Goal: Task Accomplishment & Management: Use online tool/utility

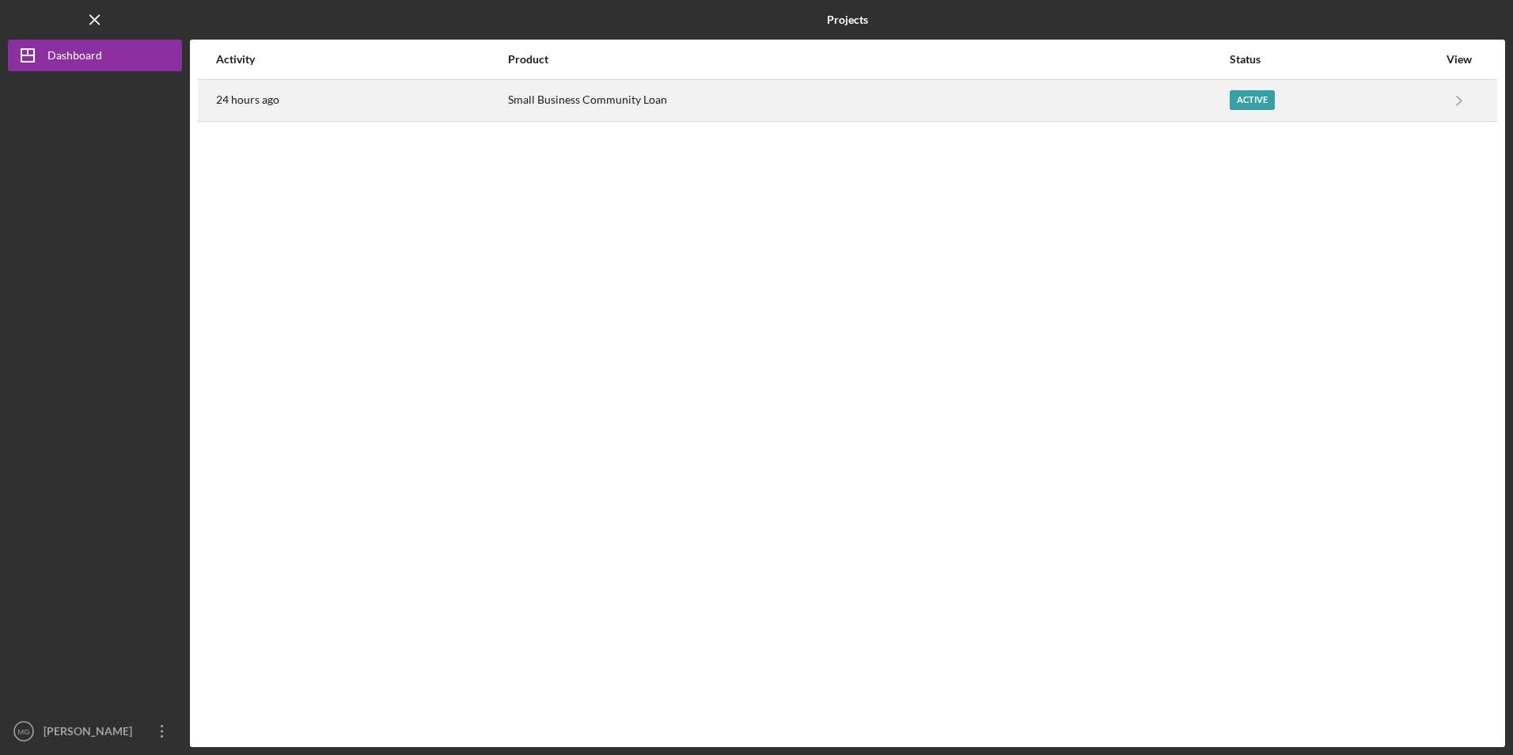
click at [374, 105] on div "24 hours ago" at bounding box center [361, 101] width 290 height 40
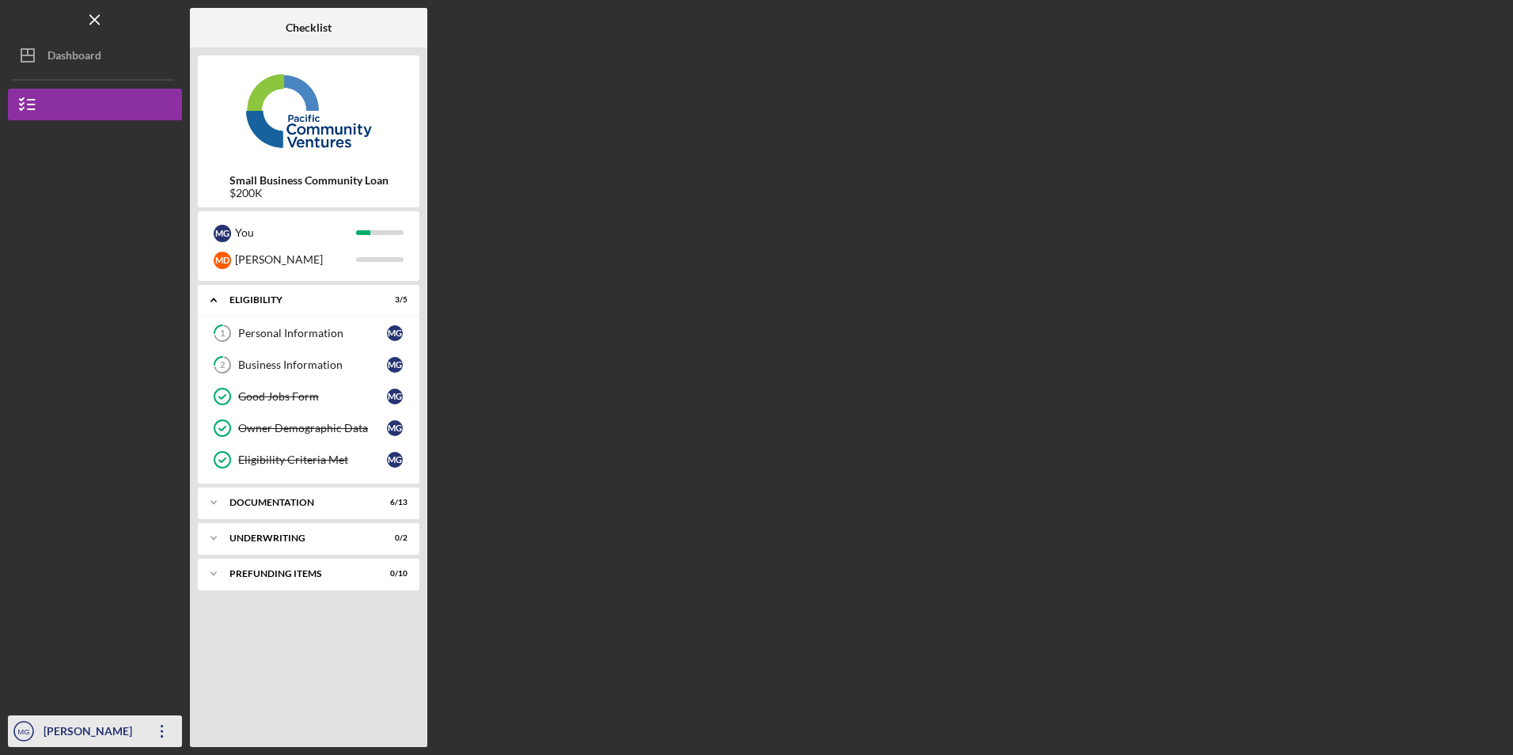
click at [121, 726] on div "[PERSON_NAME]" at bounding box center [91, 733] width 103 height 36
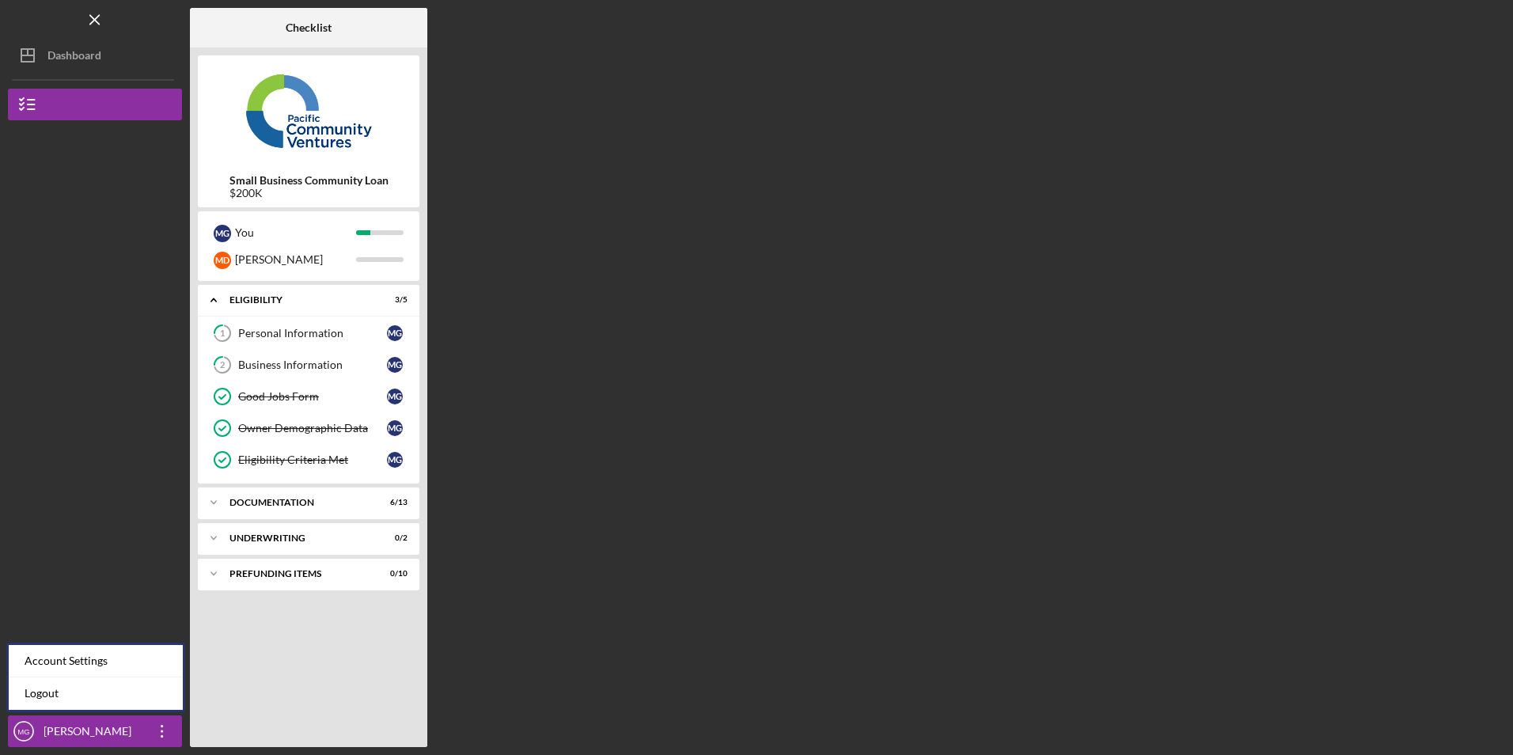
click at [94, 552] on div at bounding box center [95, 567] width 174 height 298
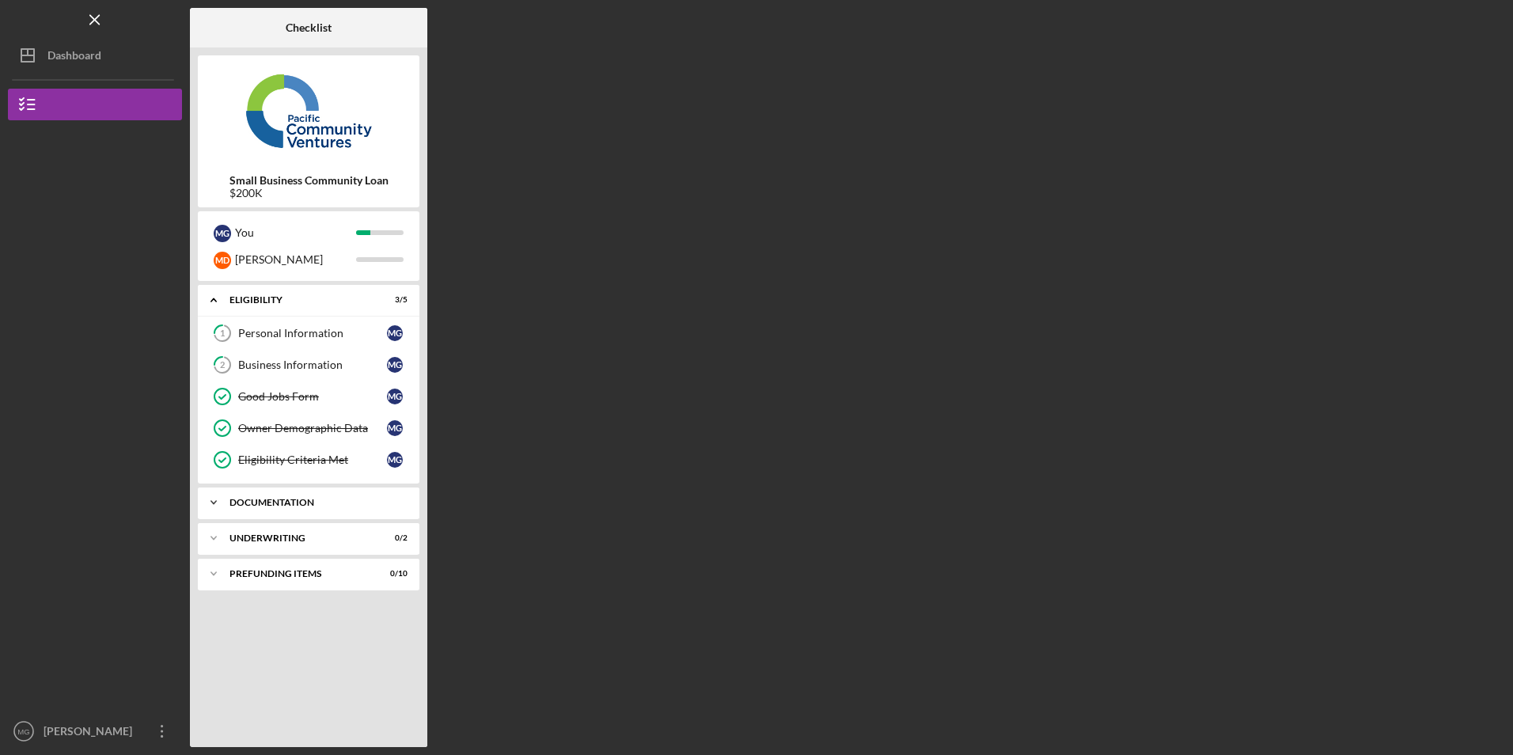
click at [349, 499] on div "Documentation" at bounding box center [315, 502] width 170 height 9
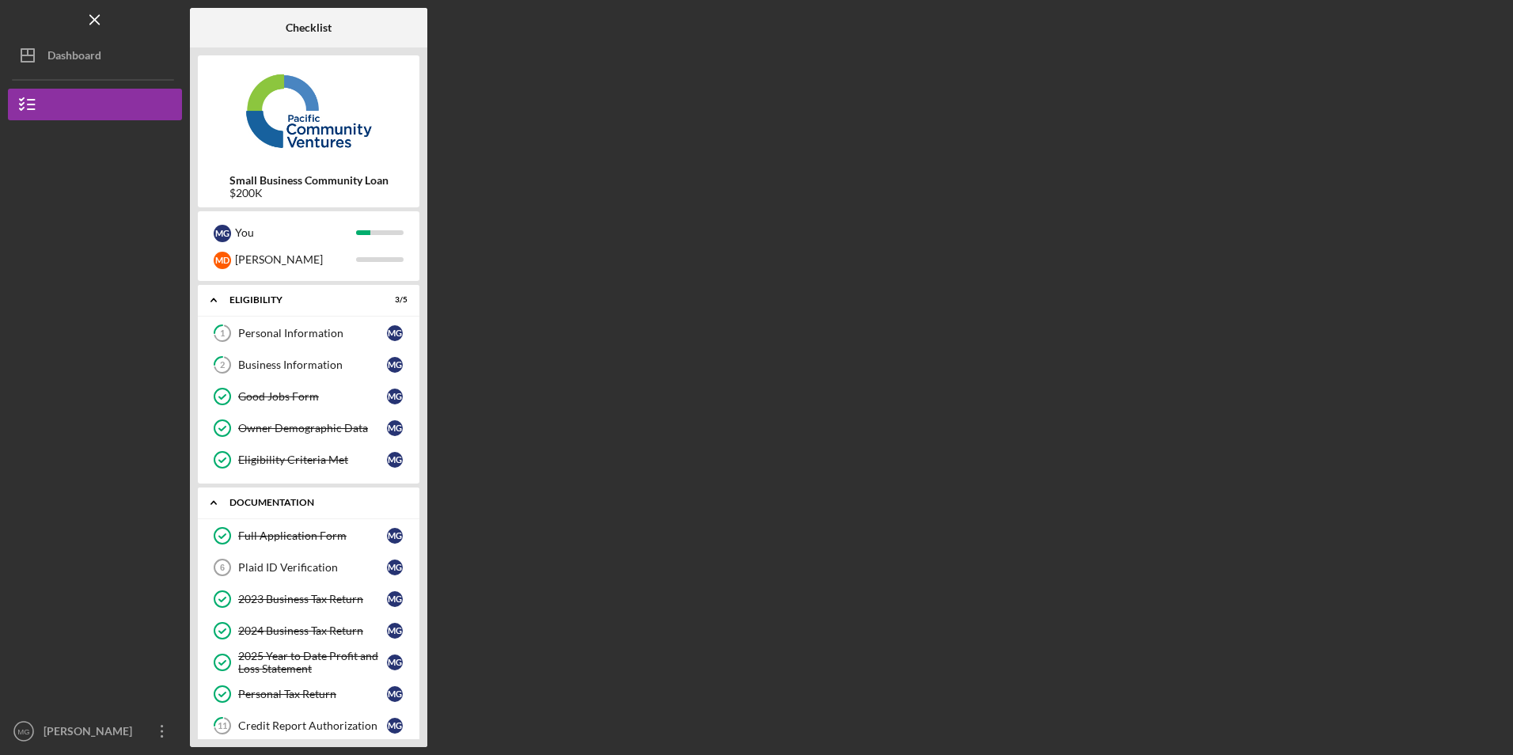
scroll to position [79, 0]
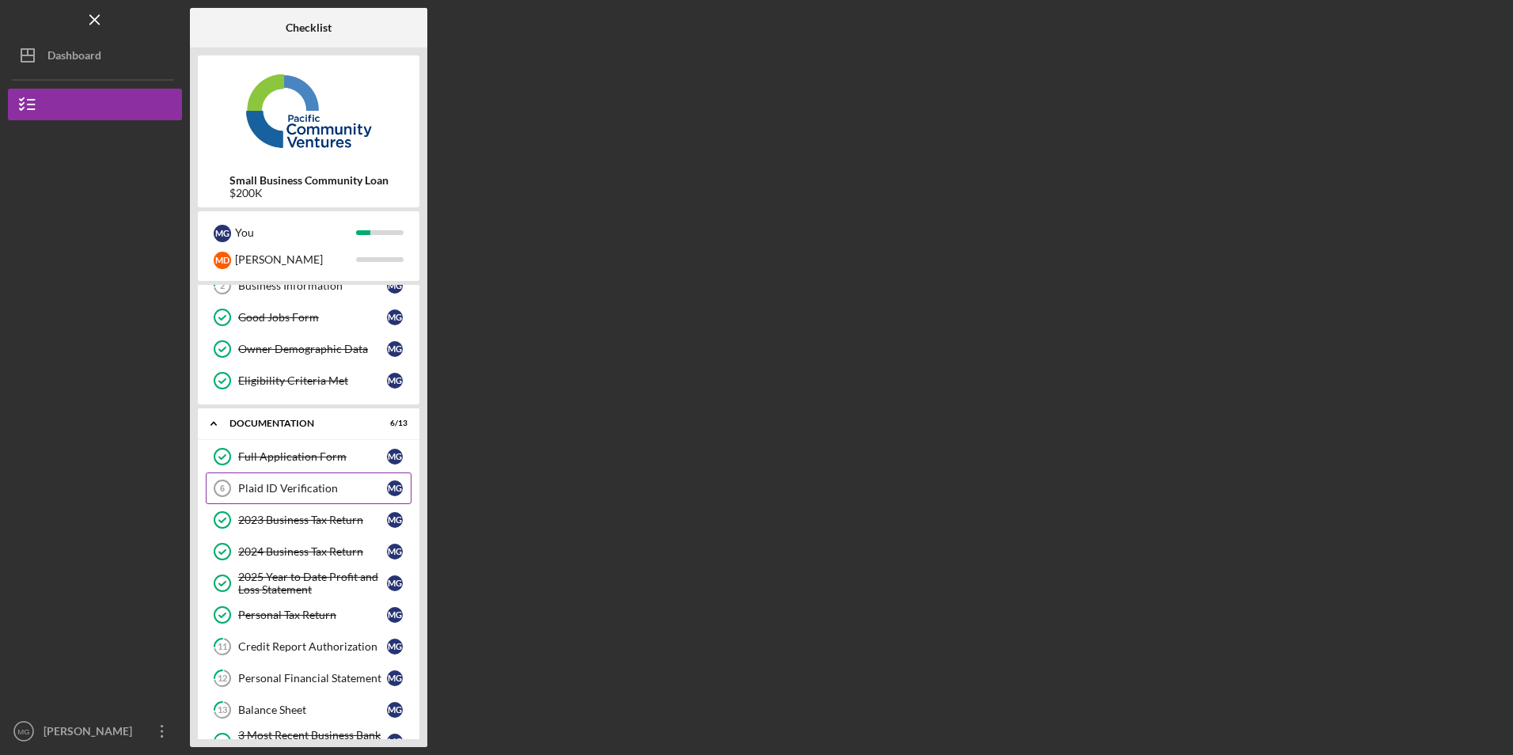
click at [260, 489] on div "Plaid ID Verification" at bounding box center [312, 488] width 149 height 13
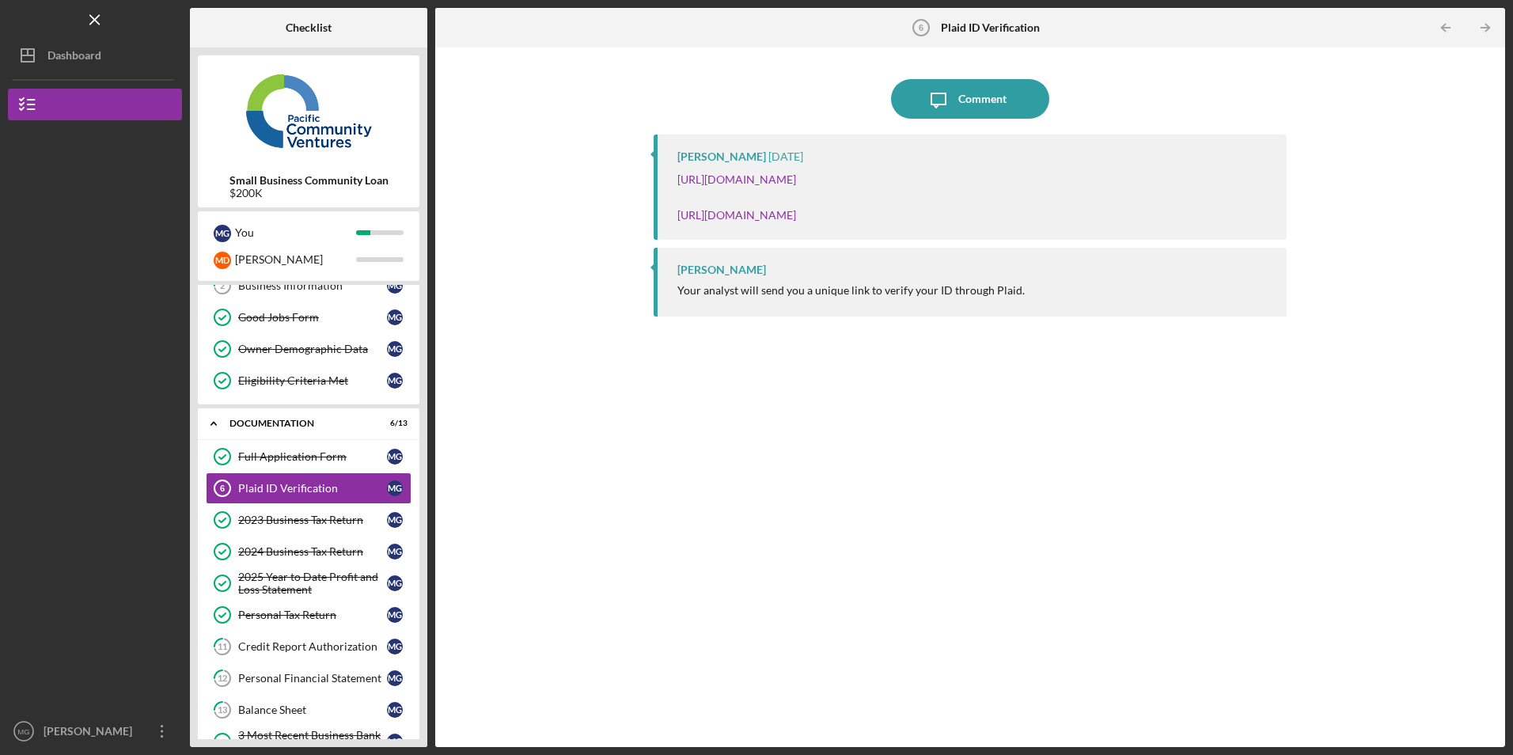
drag, startPoint x: 1174, startPoint y: 215, endPoint x: 676, endPoint y: 213, distance: 497.8
click at [676, 213] on div "[PERSON_NAME] [DATE] [URL][DOMAIN_NAME] [URL][DOMAIN_NAME]" at bounding box center [970, 187] width 632 height 105
copy link "[URL][DOMAIN_NAME]"
click at [1092, 288] on div "Your analyst will send you a unique link to verify your ID through Plaid." at bounding box center [973, 290] width 593 height 13
drag, startPoint x: 1176, startPoint y: 180, endPoint x: 673, endPoint y: 184, distance: 502.6
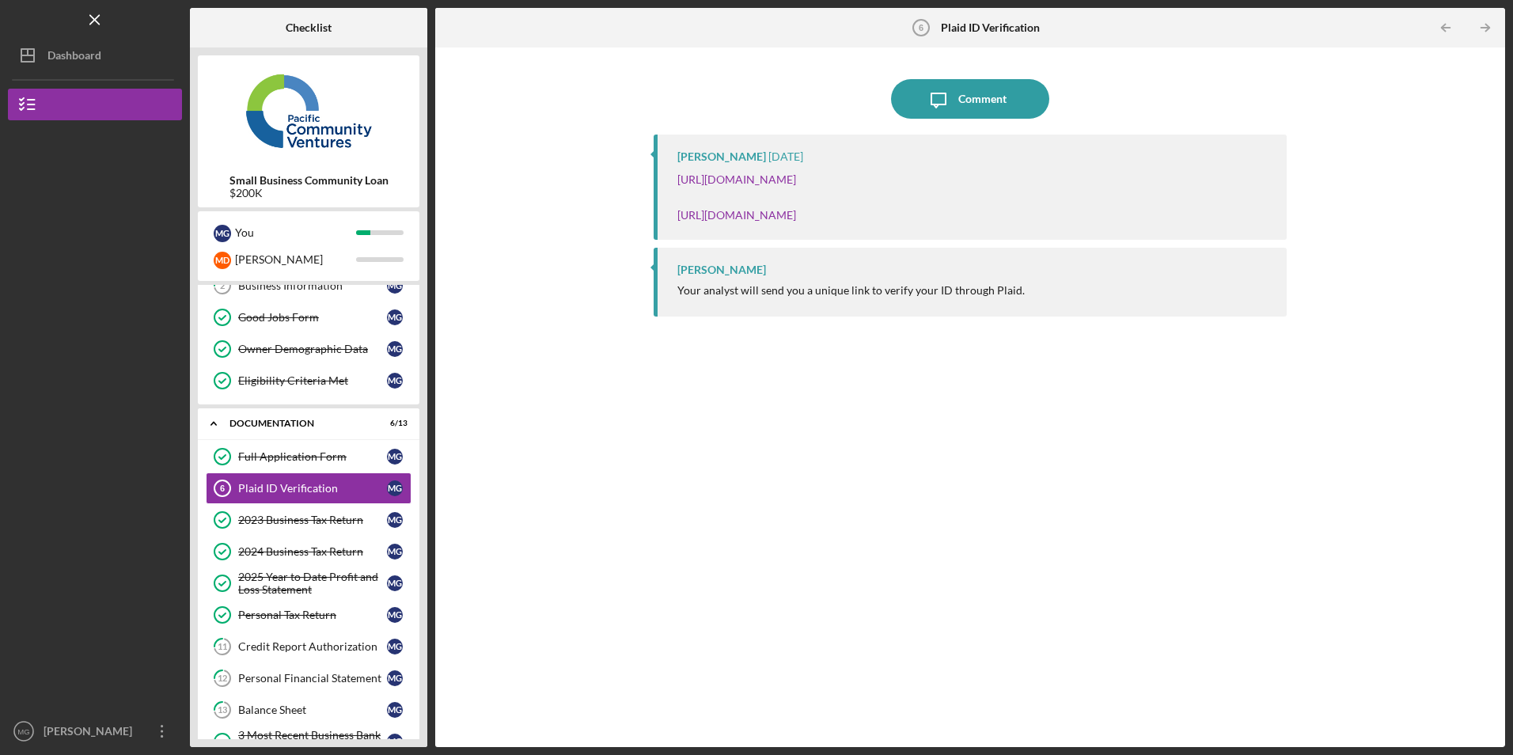
click at [673, 184] on div "[PERSON_NAME] [DATE] [URL][DOMAIN_NAME] [URL][DOMAIN_NAME]" at bounding box center [970, 187] width 632 height 105
copy link "[URL][DOMAIN_NAME]"
